Goal: Task Accomplishment & Management: Manage account settings

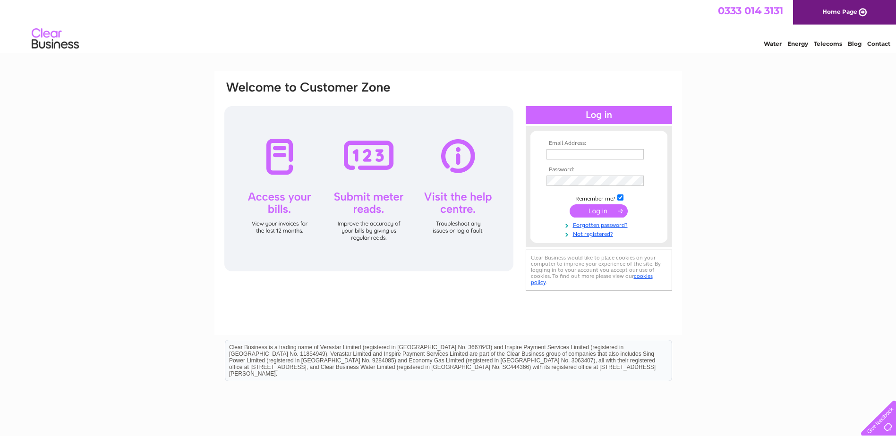
type input "[EMAIL_ADDRESS][DOMAIN_NAME]"
click at [594, 209] on input "submit" at bounding box center [599, 211] width 58 height 13
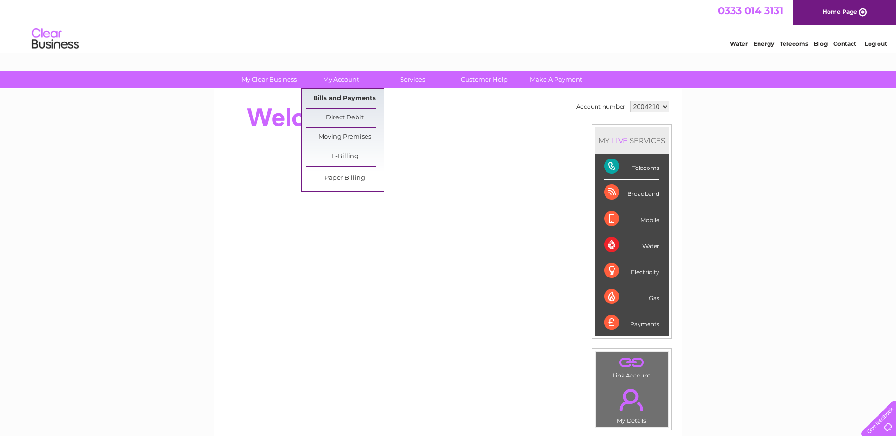
click at [337, 96] on link "Bills and Payments" at bounding box center [345, 98] width 78 height 19
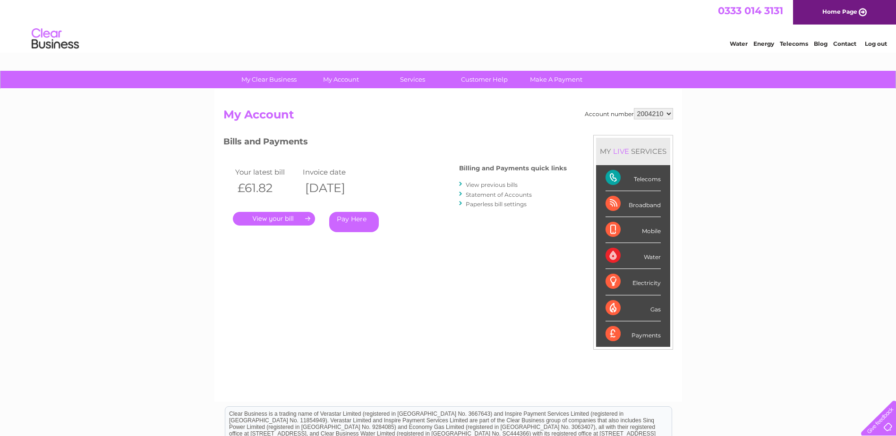
click at [282, 215] on link "." at bounding box center [274, 219] width 82 height 14
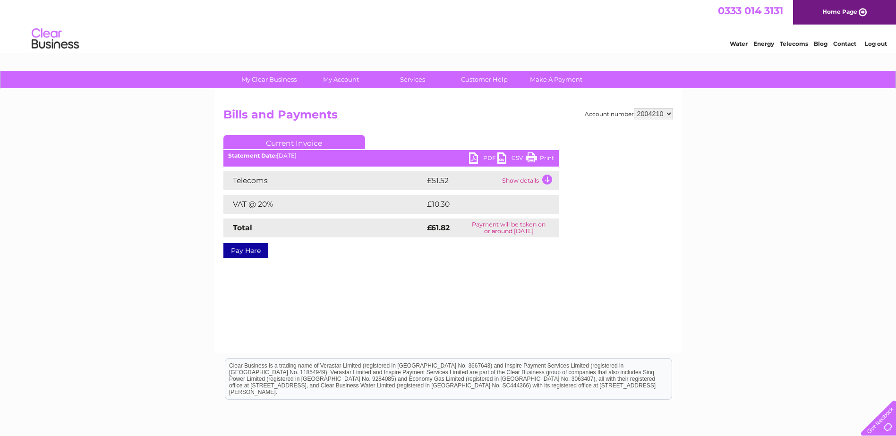
click at [476, 159] on link "PDF" at bounding box center [483, 160] width 28 height 14
click at [879, 44] on link "Log out" at bounding box center [876, 43] width 22 height 7
